Goal: Task Accomplishment & Management: Use online tool/utility

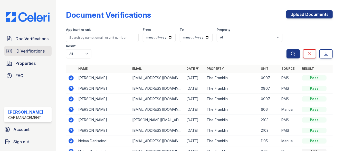
scroll to position [30, 0]
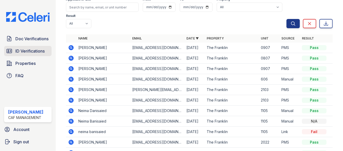
click at [23, 55] on link "ID Verifications" at bounding box center [27, 51] width 47 height 10
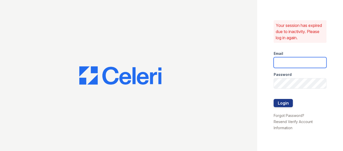
click at [297, 64] on input "email" at bounding box center [300, 62] width 53 height 11
type input "Franklin1@Cafmanagement.com"
click at [274, 99] on button "Login" at bounding box center [283, 103] width 19 height 8
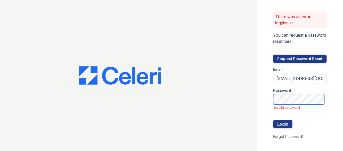
click at [264, 99] on div "There was an error logging in You can request a password reset here: Request Pa…" at bounding box center [300, 75] width 86 height 151
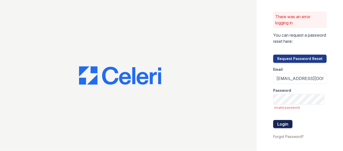
click at [277, 123] on button "Login" at bounding box center [282, 124] width 19 height 8
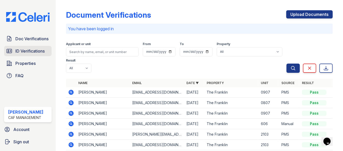
click at [22, 50] on span "ID Verifications" at bounding box center [29, 51] width 29 height 6
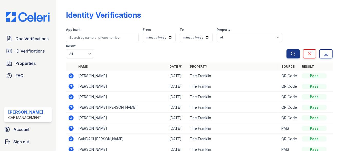
click at [69, 76] on icon at bounding box center [71, 75] width 5 height 5
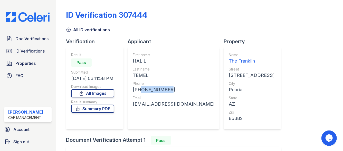
drag, startPoint x: 165, startPoint y: 89, endPoint x: 138, endPoint y: 89, distance: 26.7
click at [138, 89] on div "+16023349920" at bounding box center [174, 89] width 82 height 7
copy div "6023349920"
click at [145, 68] on div "Last name" at bounding box center [174, 69] width 82 height 5
drag, startPoint x: 145, startPoint y: 62, endPoint x: 132, endPoint y: 61, distance: 13.4
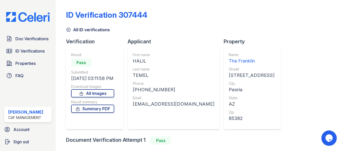
click at [132, 61] on div "First name HALIL Last name TEMEL Phone +16023349920 Email haliltemel.engineer89…" at bounding box center [174, 88] width 92 height 82
copy div "HALIL"
drag, startPoint x: 150, startPoint y: 74, endPoint x: 128, endPoint y: 72, distance: 21.4
click at [128, 72] on div "First name HALIL Last name TEMEL Phone +16023349920 Email haliltemel.engineer89…" at bounding box center [174, 88] width 92 height 82
click at [135, 74] on div "TEMEL" at bounding box center [174, 75] width 82 height 7
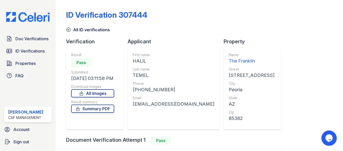
drag, startPoint x: 148, startPoint y: 76, endPoint x: 133, endPoint y: 76, distance: 14.9
click at [133, 76] on div "TEMEL" at bounding box center [174, 75] width 82 height 7
copy div "TEMEL"
drag, startPoint x: 138, startPoint y: 90, endPoint x: 169, endPoint y: 90, distance: 31.3
click at [169, 90] on div "+16023349920" at bounding box center [174, 89] width 82 height 7
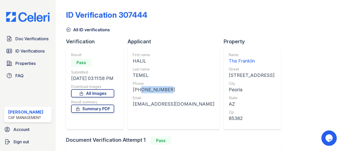
copy div "6023349920"
drag, startPoint x: 205, startPoint y: 103, endPoint x: 127, endPoint y: 104, distance: 78.0
click at [127, 104] on div "Verification Result Pass Submitted 09/03/25 03:11:58 PM Download Images All Ima…" at bounding box center [175, 87] width 219 height 99
click at [138, 104] on div "haliltemel.engineer89@gmail.com" at bounding box center [174, 104] width 82 height 7
drag, startPoint x: 201, startPoint y: 104, endPoint x: 133, endPoint y: 106, distance: 68.0
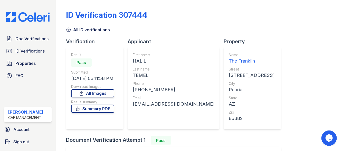
click at [133, 106] on div "haliltemel.engineer89@gmail.com" at bounding box center [174, 104] width 82 height 7
copy div "haliltemel.engineer89@gmail.com"
click at [132, 61] on div "First name HALIL Last name TEMEL Phone +16023349920 Email haliltemel.engineer89…" at bounding box center [174, 88] width 92 height 82
click at [20, 37] on span "Doc Verifications" at bounding box center [31, 39] width 33 height 6
